Goal: Task Accomplishment & Management: Manage account settings

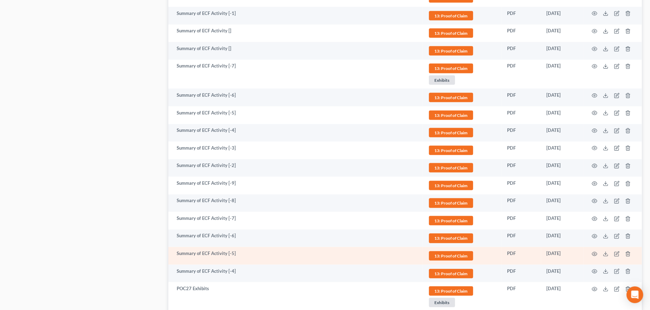
scroll to position [870, 0]
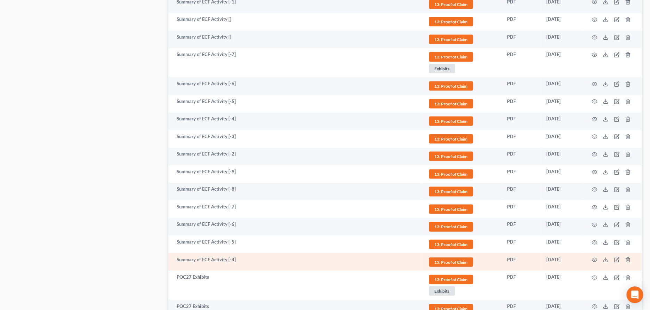
click at [214, 260] on td "Summary of ECF Activity [-4]" at bounding box center [295, 262] width 254 height 18
drag, startPoint x: 620, startPoint y: 258, endPoint x: 615, endPoint y: 263, distance: 6.9
click at [620, 258] on td at bounding box center [613, 262] width 58 height 18
click at [616, 260] on icon "button" at bounding box center [617, 260] width 6 height 6
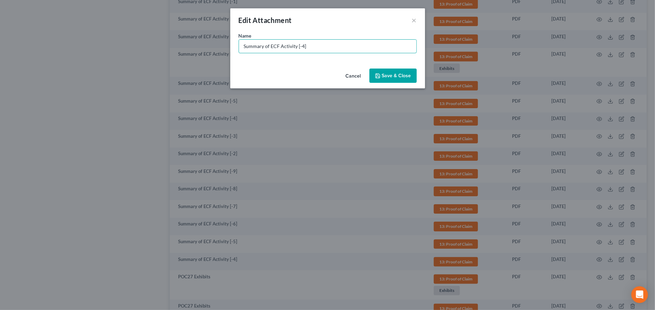
drag, startPoint x: 317, startPoint y: 44, endPoint x: 237, endPoint y: 42, distance: 80.1
click at [242, 43] on input "Summary of ECF Activity [-4]" at bounding box center [327, 46] width 177 height 13
type input "POC28 Upstart (Q3) 3616 $5,127.53"
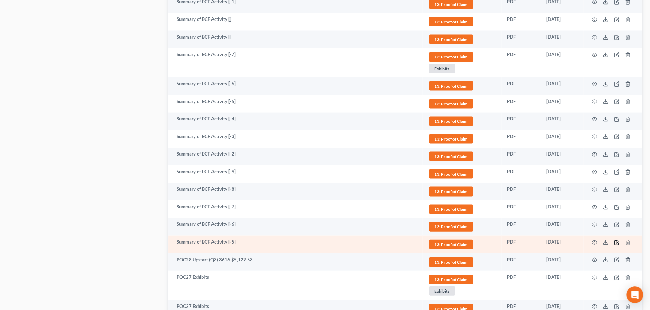
click at [617, 240] on icon "button" at bounding box center [617, 241] width 3 height 3
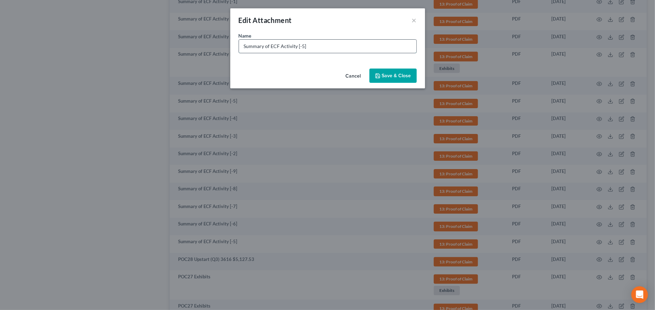
click at [262, 44] on input "Summary of ECF Activity [-5]" at bounding box center [327, 46] width 177 height 13
type input "POC29 Prosper Funding (Q3) 7021 $4,882.29"
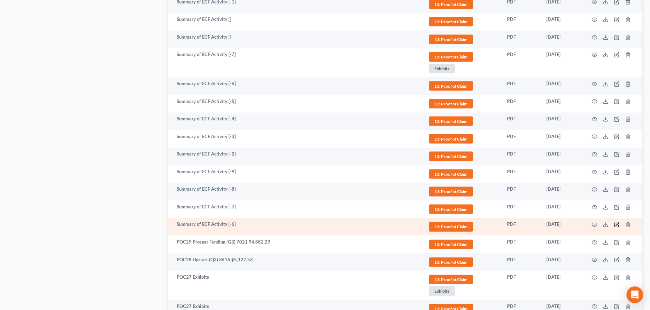
click at [615, 223] on icon "button" at bounding box center [617, 225] width 6 height 6
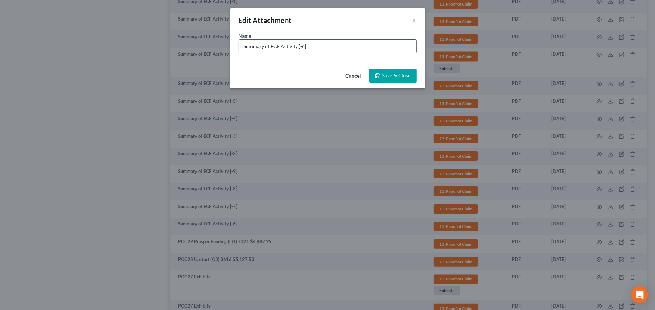
click at [294, 48] on input "Summary of ECF Activity [-6]" at bounding box center [327, 46] width 177 height 13
type input "POC30 Lending Club ("
click at [294, 48] on input "POC30 Lending Club (" at bounding box center [327, 46] width 177 height 13
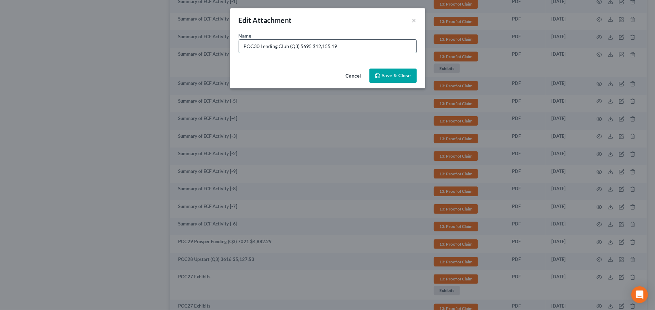
type input "POC30 Lending Club (Q3) 5695 $12,155.19"
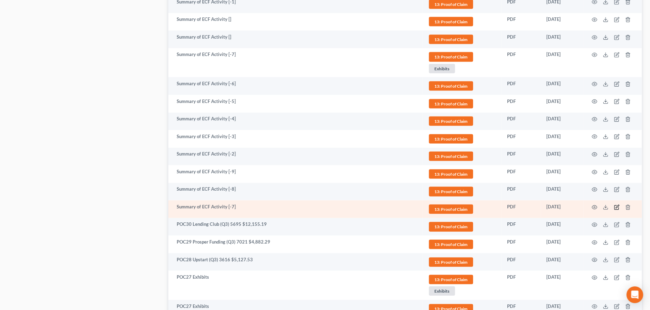
click at [614, 204] on icon "button" at bounding box center [617, 207] width 6 height 6
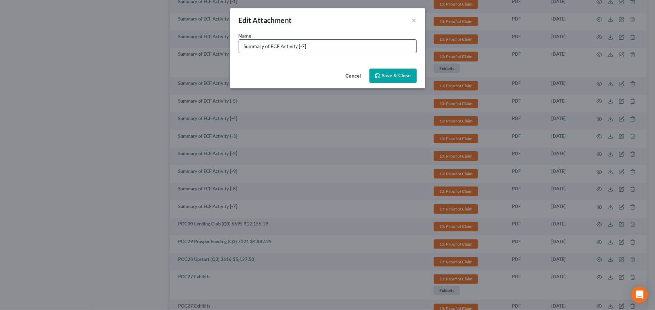
click at [286, 42] on input "Summary of ECF Activity [-7]" at bounding box center [327, 46] width 177 height 13
click at [286, 45] on input "Summary of ECF Activity [-7]" at bounding box center [327, 46] width 177 height 13
type input "POC31 Comenity/J Crew (Midland) 0143 $1,091.60"
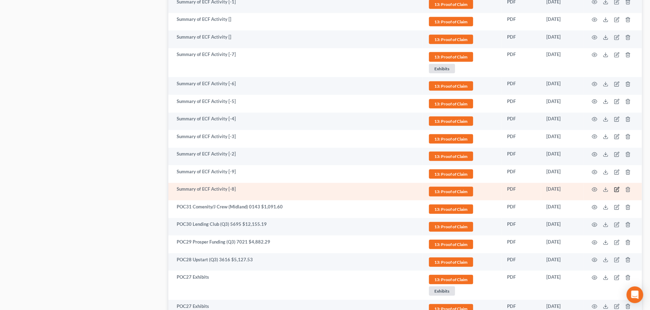
click at [616, 187] on icon "button" at bounding box center [617, 190] width 6 height 6
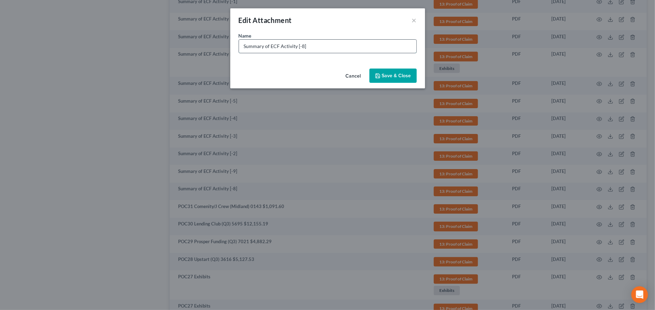
click at [318, 47] on input "Summary of ECF Activity [-8]" at bounding box center [327, 46] width 177 height 13
type input "POC32 CopOne ([GEOGRAPHIC_DATA]) 9523 $4,729.53"
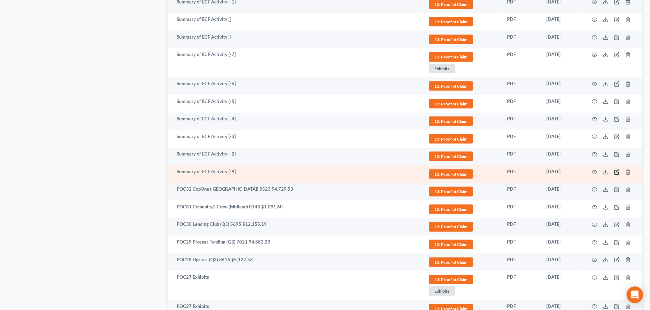
click at [618, 170] on icon "button" at bounding box center [617, 170] width 3 height 3
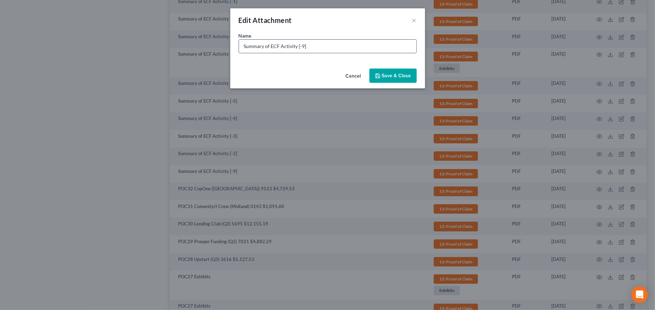
click at [290, 44] on input "Summary of ECF Activity [-9]" at bounding box center [327, 46] width 177 height 13
type input "POC33 Comenity/Saks ([GEOGRAPHIC_DATA]) 6327 $931.68"
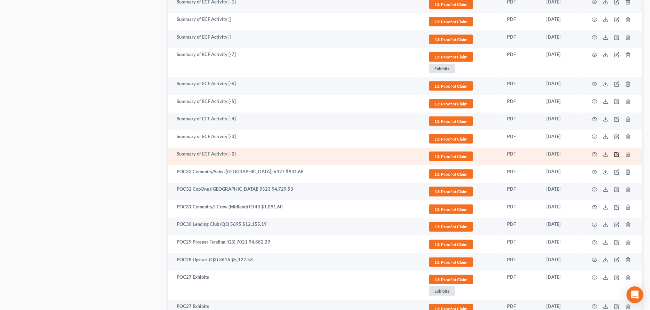
click at [618, 153] on icon "button" at bounding box center [617, 154] width 6 height 6
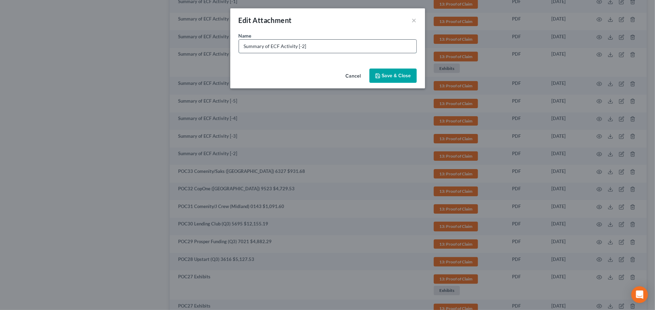
click at [337, 45] on input "Summary of ECF Activity [-2]" at bounding box center [327, 46] width 177 height 13
type input "POC34 Upstart (Q3) 3535 $954.51"
click at [402, 74] on span "Save & Close" at bounding box center [396, 76] width 29 height 6
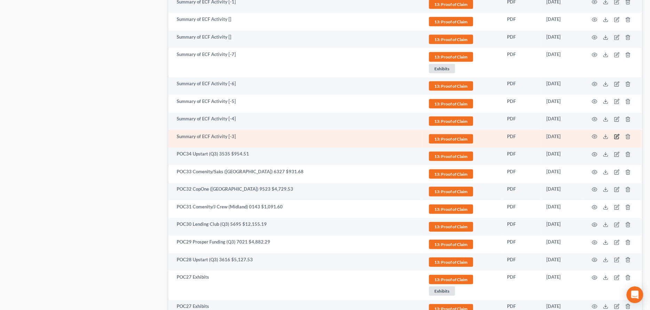
click at [616, 136] on icon "button" at bounding box center [617, 135] width 3 height 3
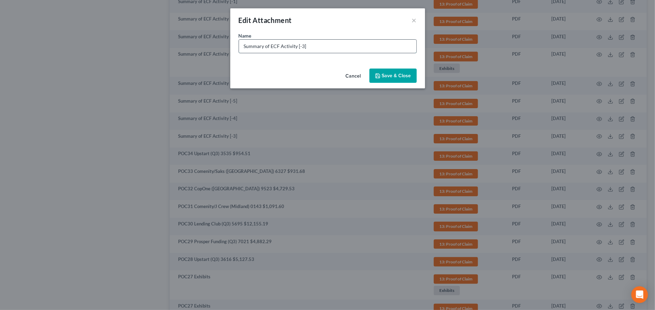
click at [303, 47] on input "Summary of ECF Activity [-3]" at bounding box center [327, 46] width 177 height 13
type input "POC35 Premier Bankcard 3167 $1,344.70"
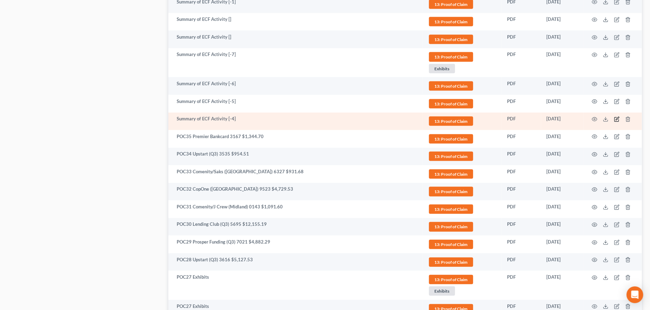
click at [618, 117] on icon "button" at bounding box center [617, 119] width 6 height 6
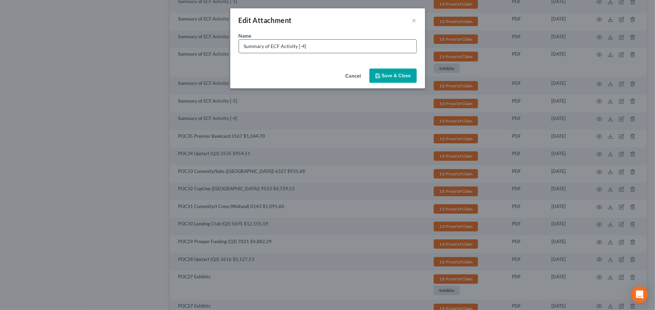
click at [266, 42] on input "Summary of ECF Activity [-4]" at bounding box center [327, 46] width 177 height 13
type input "POC36 Premier Bankcard 8786 $978.24"
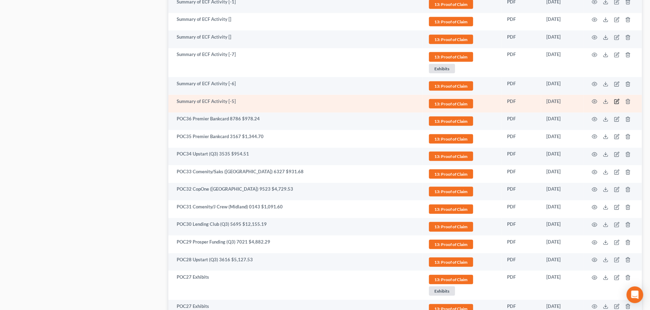
click at [615, 100] on icon "button" at bounding box center [617, 102] width 4 height 4
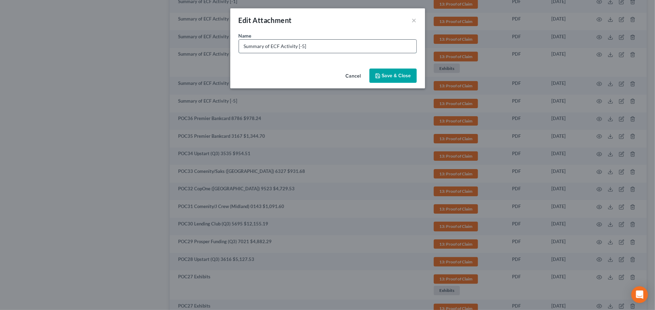
click at [299, 49] on input "Summary of ECF Activity [-5]" at bounding box center [327, 46] width 177 height 13
type input "POC37 Nordstrom 6853 $6,967.26"
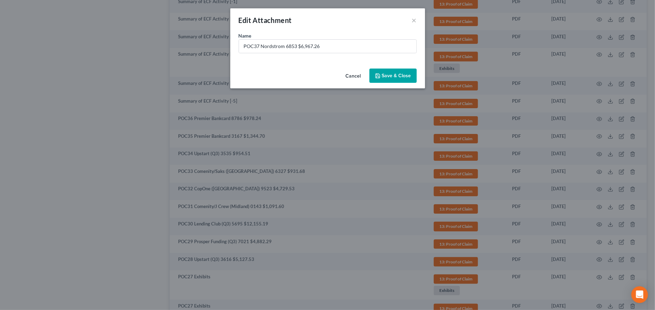
click at [401, 70] on button "Save & Close" at bounding box center [393, 76] width 47 height 15
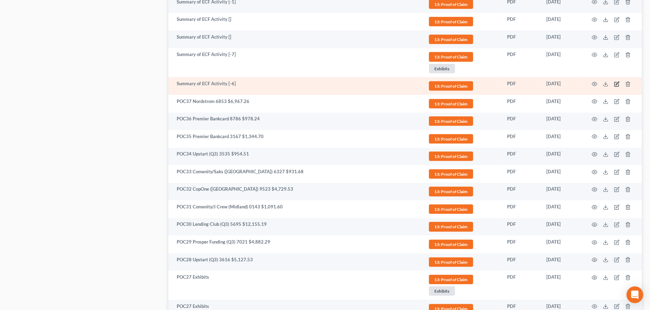
click at [617, 81] on icon "button" at bounding box center [617, 84] width 6 height 6
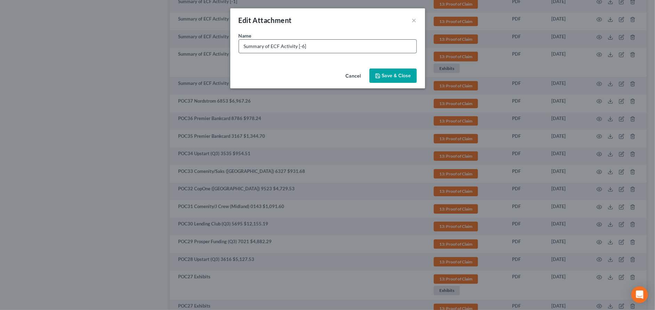
click at [284, 45] on input "Summary of ECF Activity [-6]" at bounding box center [327, 46] width 177 height 13
type input "POC38 Broadway ([GEOGRAPHIC_DATA]) 1182 $42,360.60"
click at [396, 77] on span "Save & Close" at bounding box center [396, 76] width 29 height 6
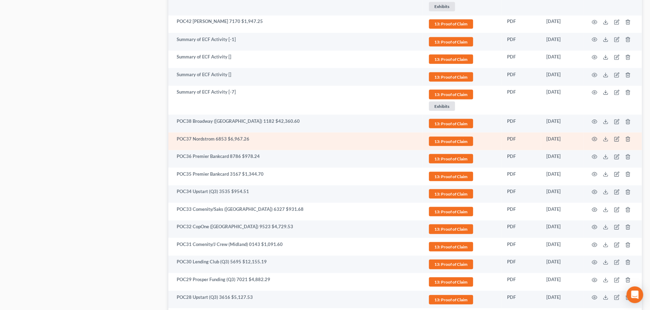
scroll to position [800, 0]
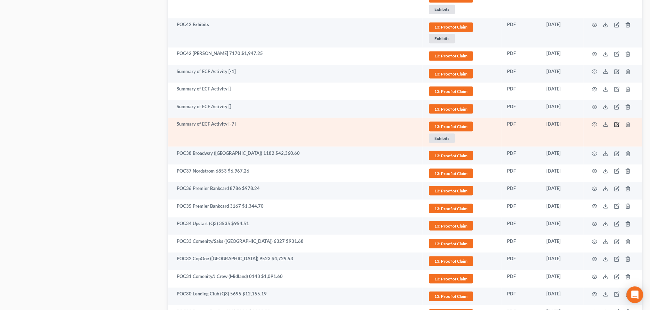
click at [616, 123] on icon "button" at bounding box center [617, 123] width 3 height 3
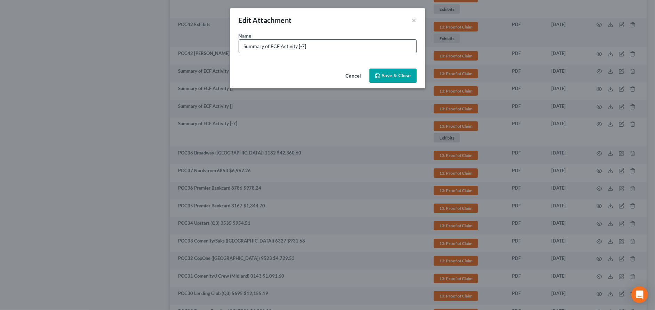
click at [302, 49] on input "Summary of ECF Activity [-7]" at bounding box center [327, 46] width 177 height 13
click at [303, 48] on input "Summary of ECF Activity [-7]" at bounding box center [327, 46] width 177 height 13
click at [310, 45] on input "Summary of ECF Activity [-7]" at bounding box center [327, 46] width 177 height 13
click at [311, 45] on input "Summary of ECF Activity [-7]" at bounding box center [327, 46] width 177 height 13
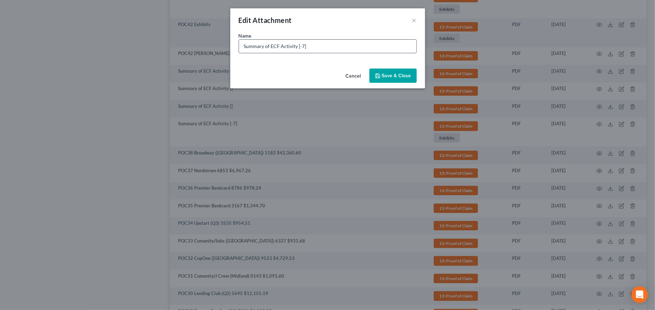
click at [311, 45] on input "Summary of ECF Activity [-7]" at bounding box center [327, 46] width 177 height 13
type input "POC38 Exhibits"
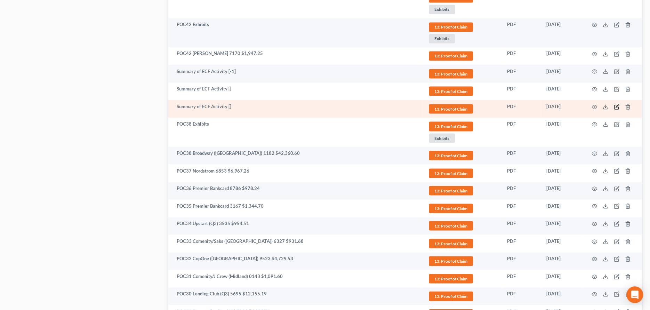
click at [615, 104] on icon "button" at bounding box center [617, 107] width 6 height 6
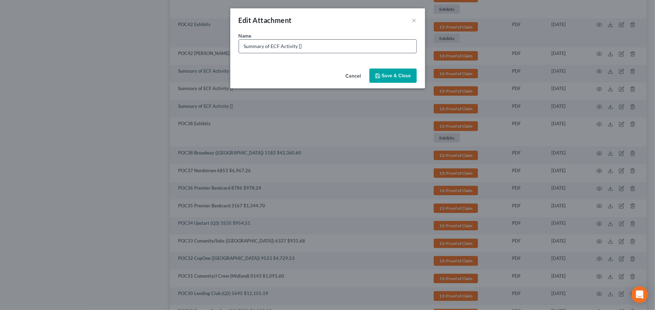
click at [310, 42] on input "Summary of ECF Activity []" at bounding box center [327, 46] width 177 height 13
type input "POC 39 Fortiva ([GEOGRAPHIC_DATA]) 2068 $1,440.13"
click at [384, 76] on span "Save & Close" at bounding box center [396, 76] width 29 height 6
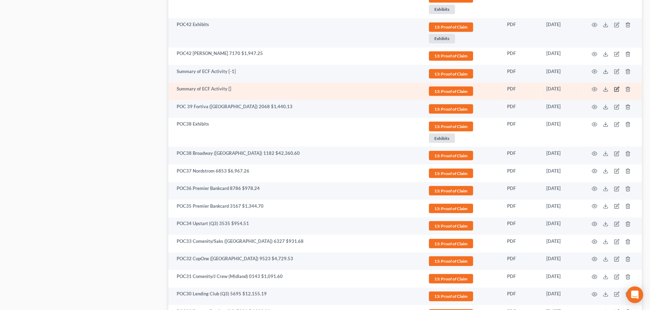
click at [617, 87] on icon "button" at bounding box center [617, 88] width 3 height 3
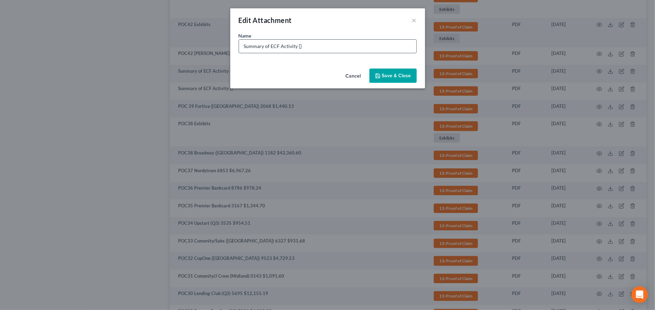
click at [266, 49] on input "Summary of ECF Activity []" at bounding box center [327, 46] width 177 height 13
type input "POC40 LVNV 2361 $1,757.19"
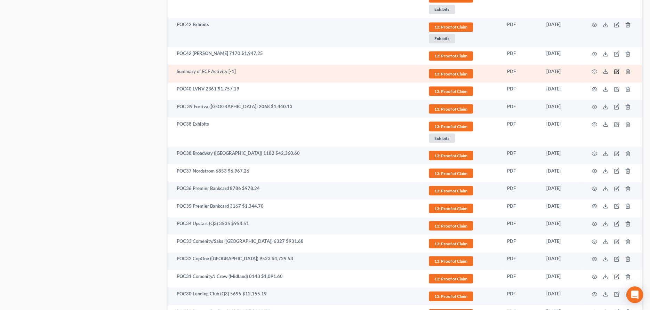
click at [615, 70] on icon "button" at bounding box center [617, 72] width 6 height 6
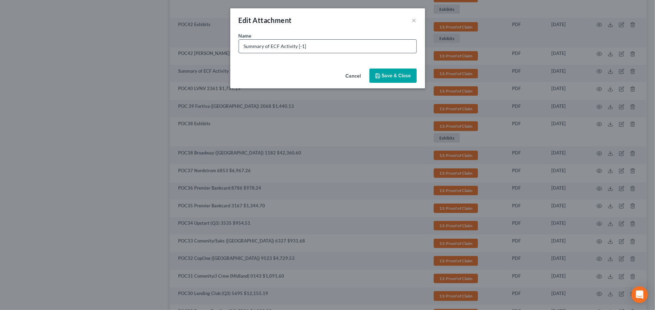
click at [255, 44] on input "Summary of ECF Activity [-1]" at bounding box center [327, 46] width 177 height 13
type input "POC41 TD Bank 7881 $1,885.28"
click at [387, 76] on span "Save & Close" at bounding box center [396, 76] width 29 height 6
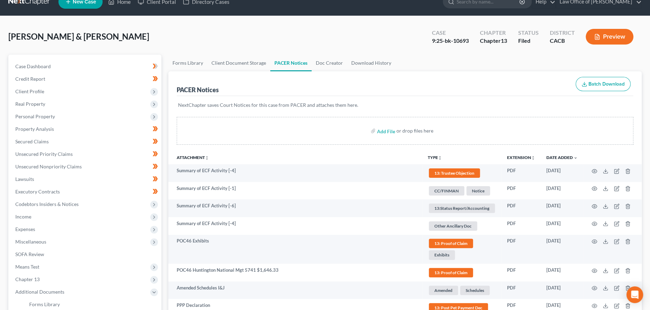
scroll to position [0, 0]
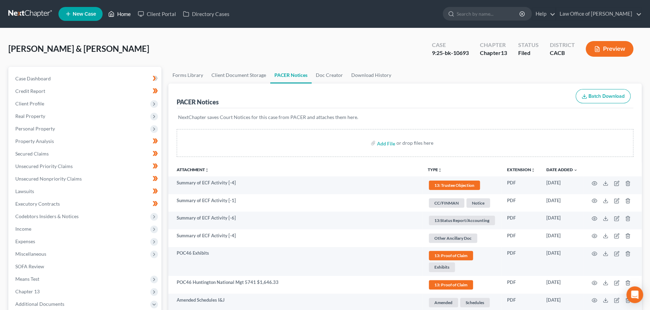
click at [122, 13] on link "Home" at bounding box center [120, 14] width 30 height 13
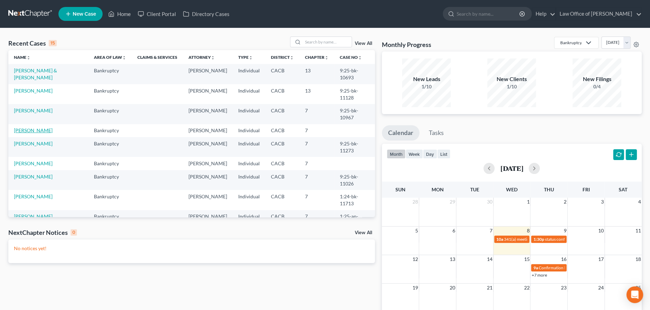
click at [35, 130] on link "[PERSON_NAME]" at bounding box center [33, 130] width 39 height 6
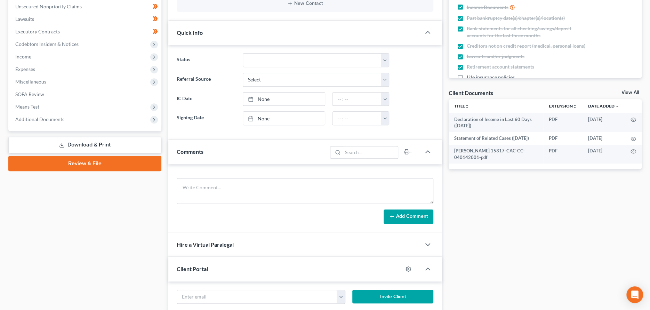
scroll to position [174, 0]
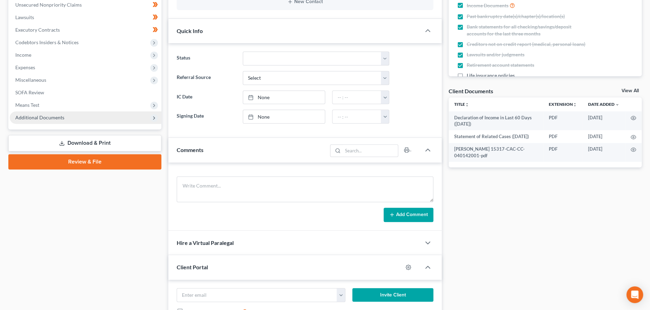
click at [59, 114] on span "Additional Documents" at bounding box center [86, 117] width 152 height 13
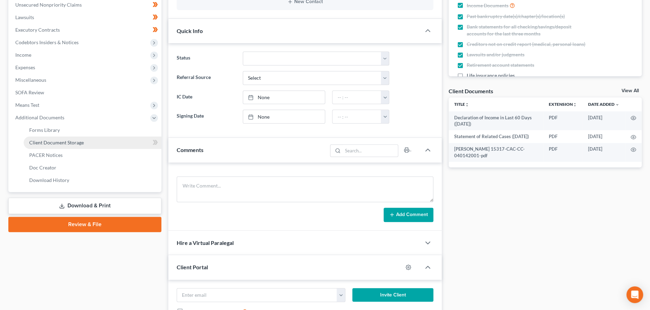
click at [67, 142] on span "Client Document Storage" at bounding box center [56, 143] width 55 height 6
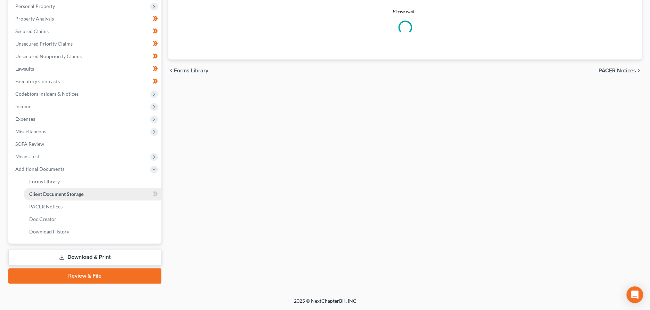
scroll to position [47, 0]
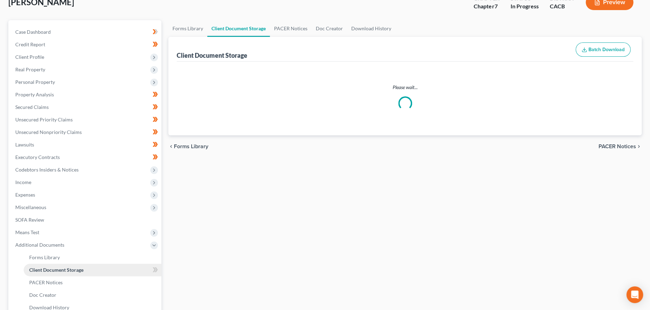
select select "10"
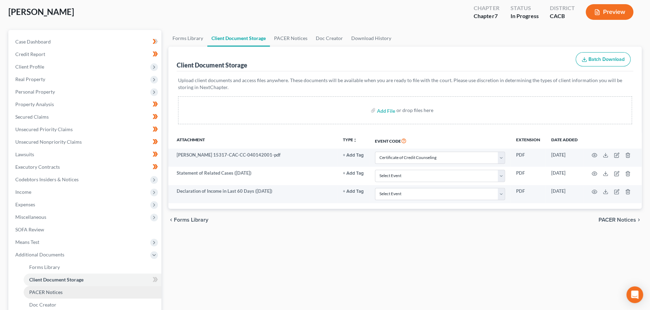
scroll to position [122, 0]
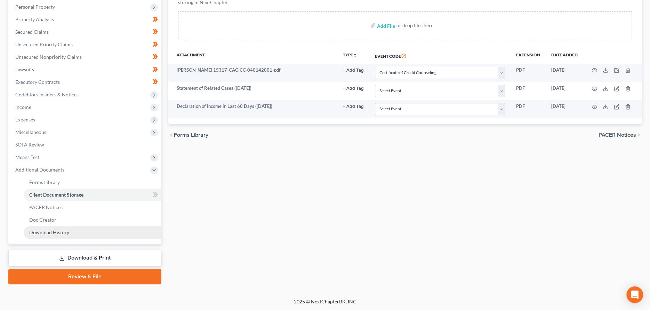
click at [70, 231] on link "Download History" at bounding box center [93, 232] width 138 height 13
